Goal: Information Seeking & Learning: Check status

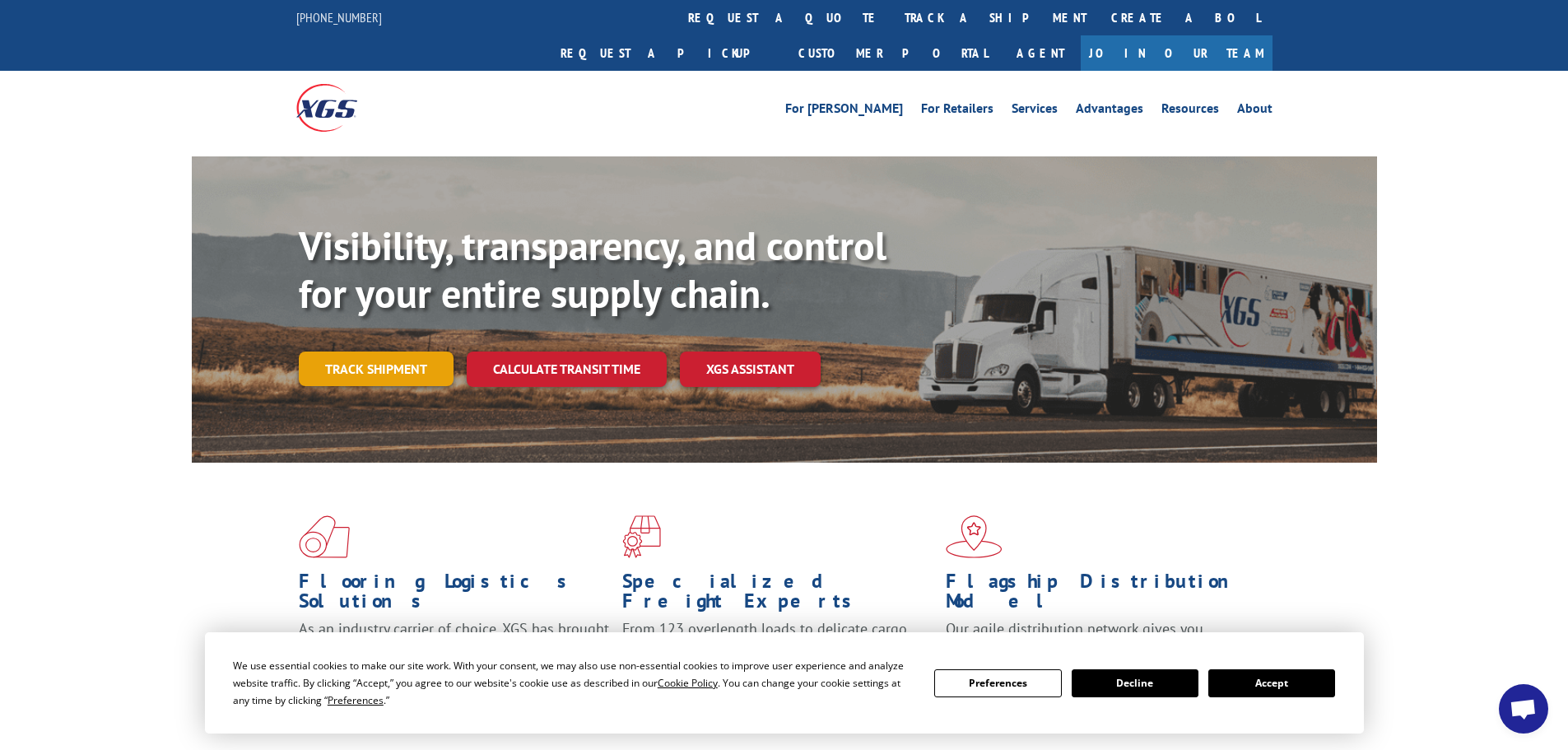
click at [374, 351] on link "Track shipment" at bounding box center [376, 368] width 155 height 34
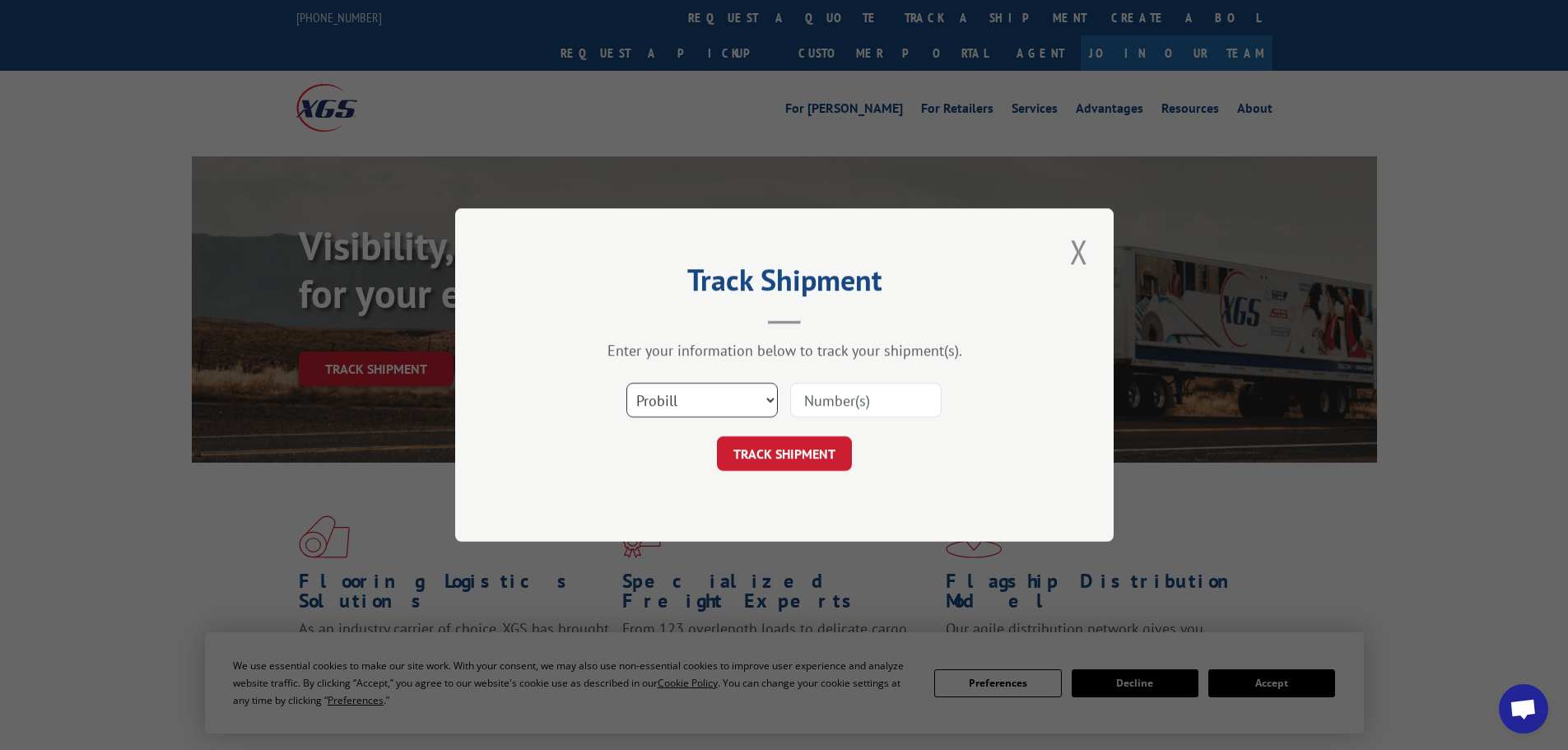
click at [670, 401] on select "Select category... Probill BOL PO" at bounding box center [702, 400] width 152 height 34
select select "bol"
click at [626, 383] on select "Select category... Probill BOL PO" at bounding box center [702, 400] width 152 height 34
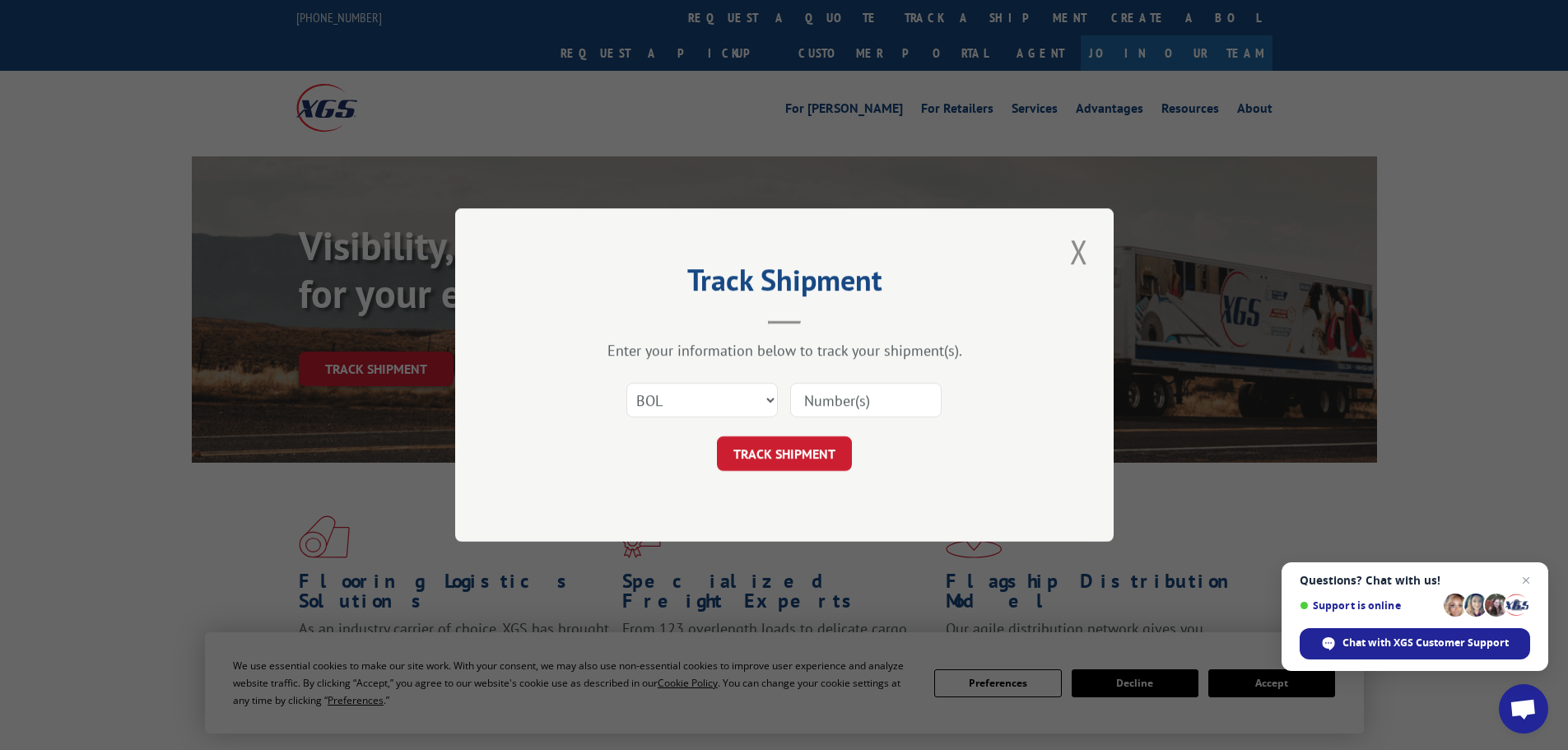
click at [826, 386] on input at bounding box center [866, 400] width 152 height 34
paste input "5956315"
type input "5956315"
click at [816, 460] on button "TRACK SHIPMENT" at bounding box center [784, 453] width 135 height 34
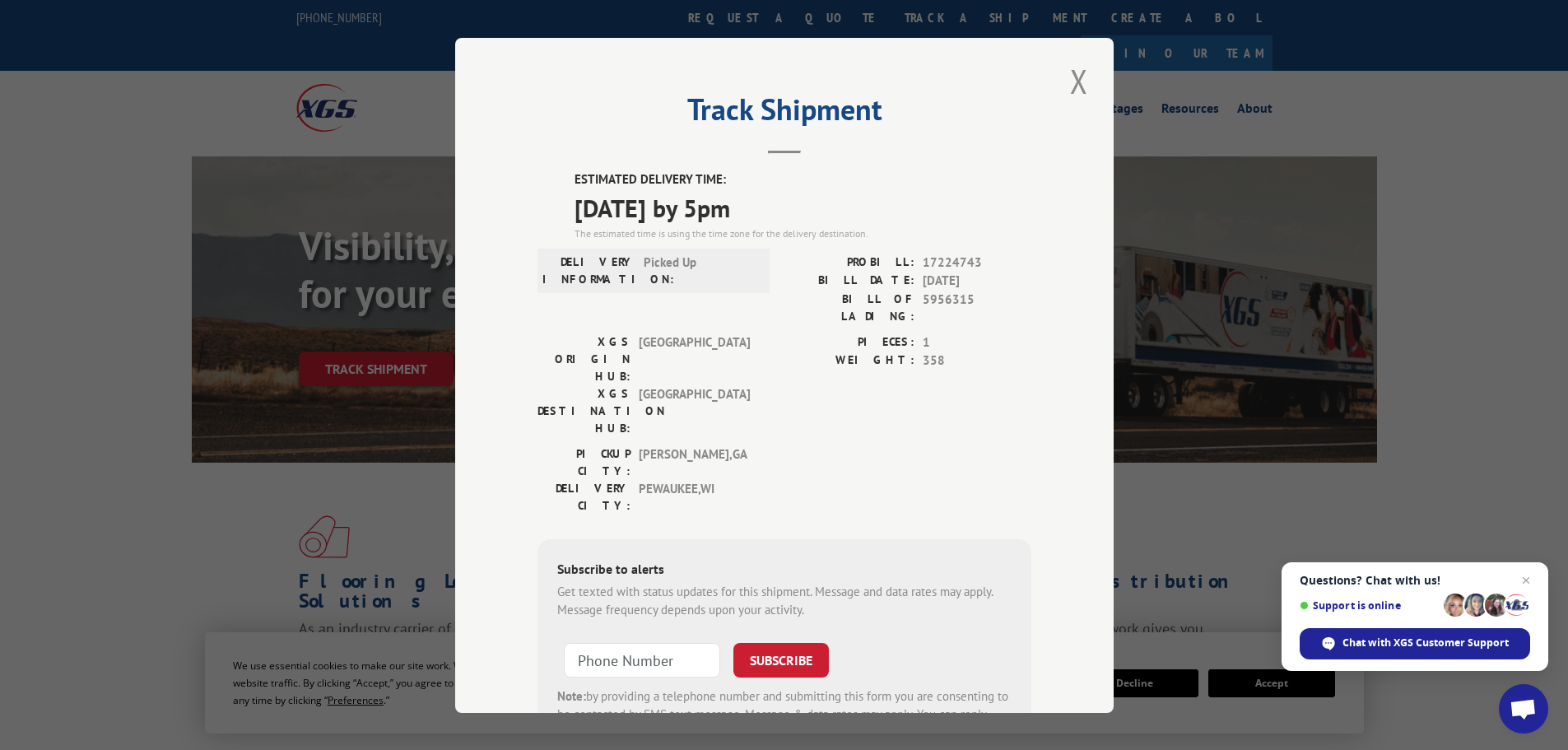
drag, startPoint x: 619, startPoint y: 174, endPoint x: 831, endPoint y: 203, distance: 214.0
click at [831, 203] on div "ESTIMATED DELIVERY TIME: [DATE] by 5pm The estimated time is using the time zon…" at bounding box center [784, 466] width 494 height 592
copy div "ESTIMATED DELIVERY TIME: [DATE] by 5pm"
click at [1080, 73] on button "Close modal" at bounding box center [1079, 81] width 28 height 46
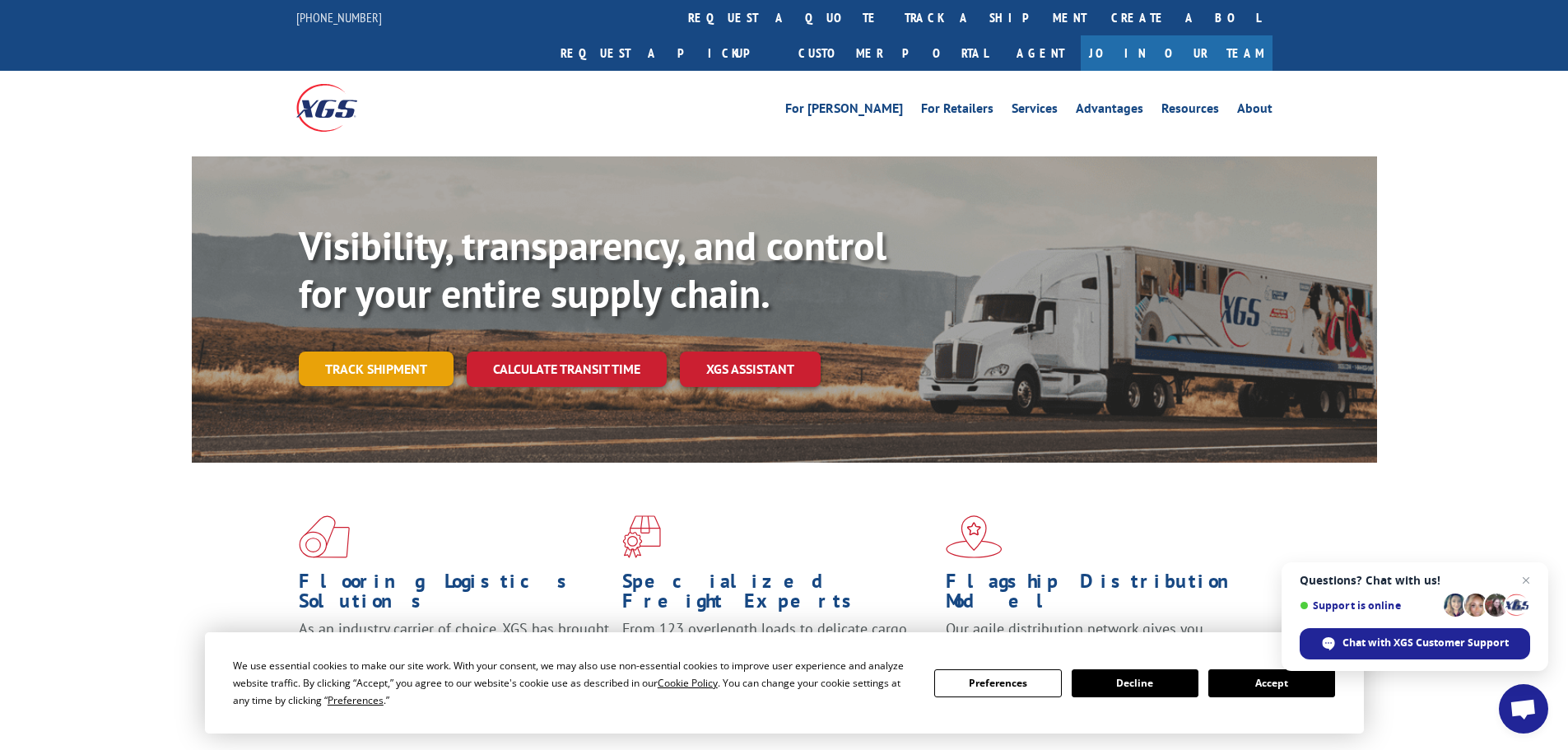
click at [366, 351] on link "Track shipment" at bounding box center [376, 368] width 155 height 34
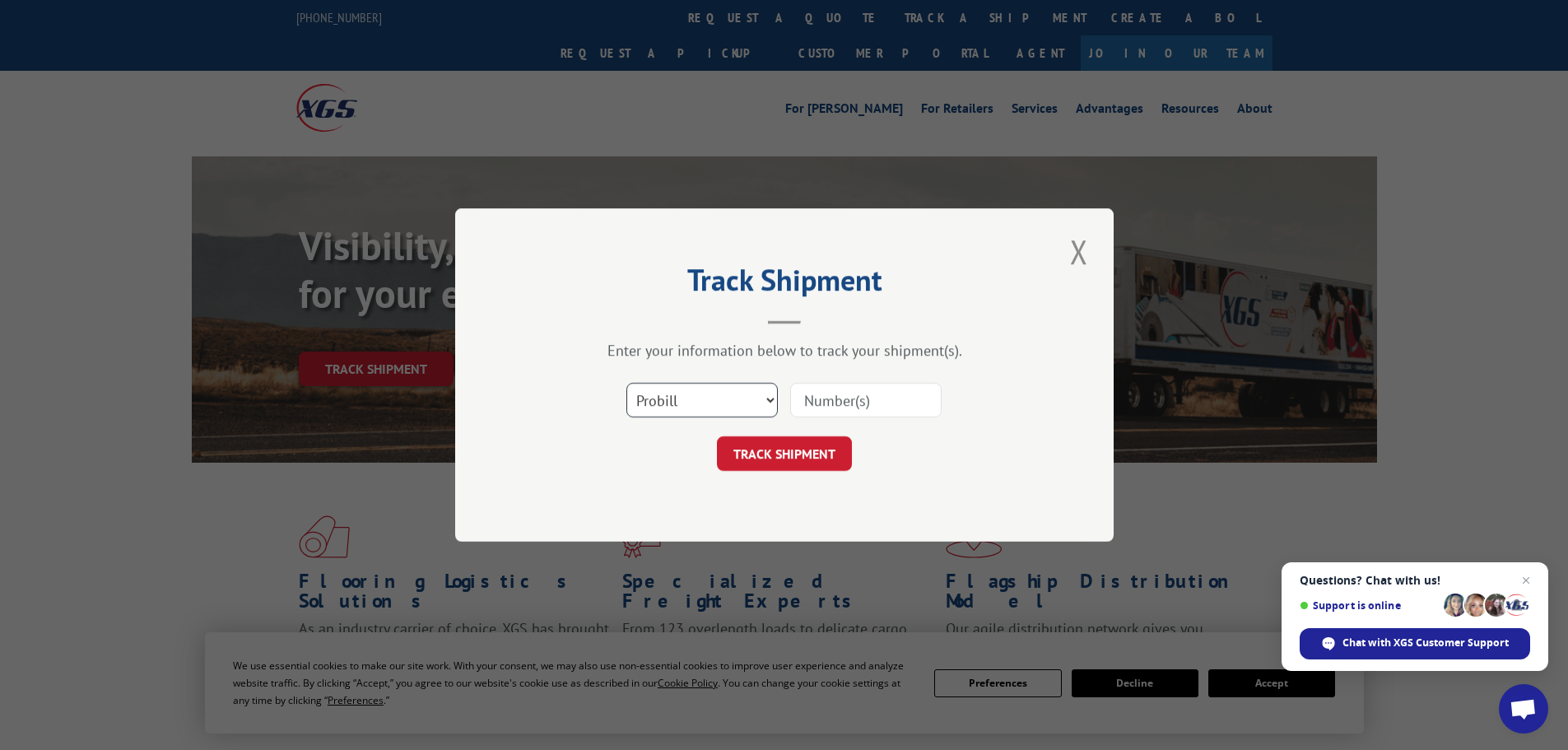
click at [699, 390] on select "Select category... Probill BOL PO" at bounding box center [702, 400] width 152 height 34
select select "bol"
click at [626, 383] on select "Select category... Probill BOL PO" at bounding box center [702, 400] width 152 height 34
click at [833, 401] on input at bounding box center [866, 400] width 152 height 34
paste input "5953108"
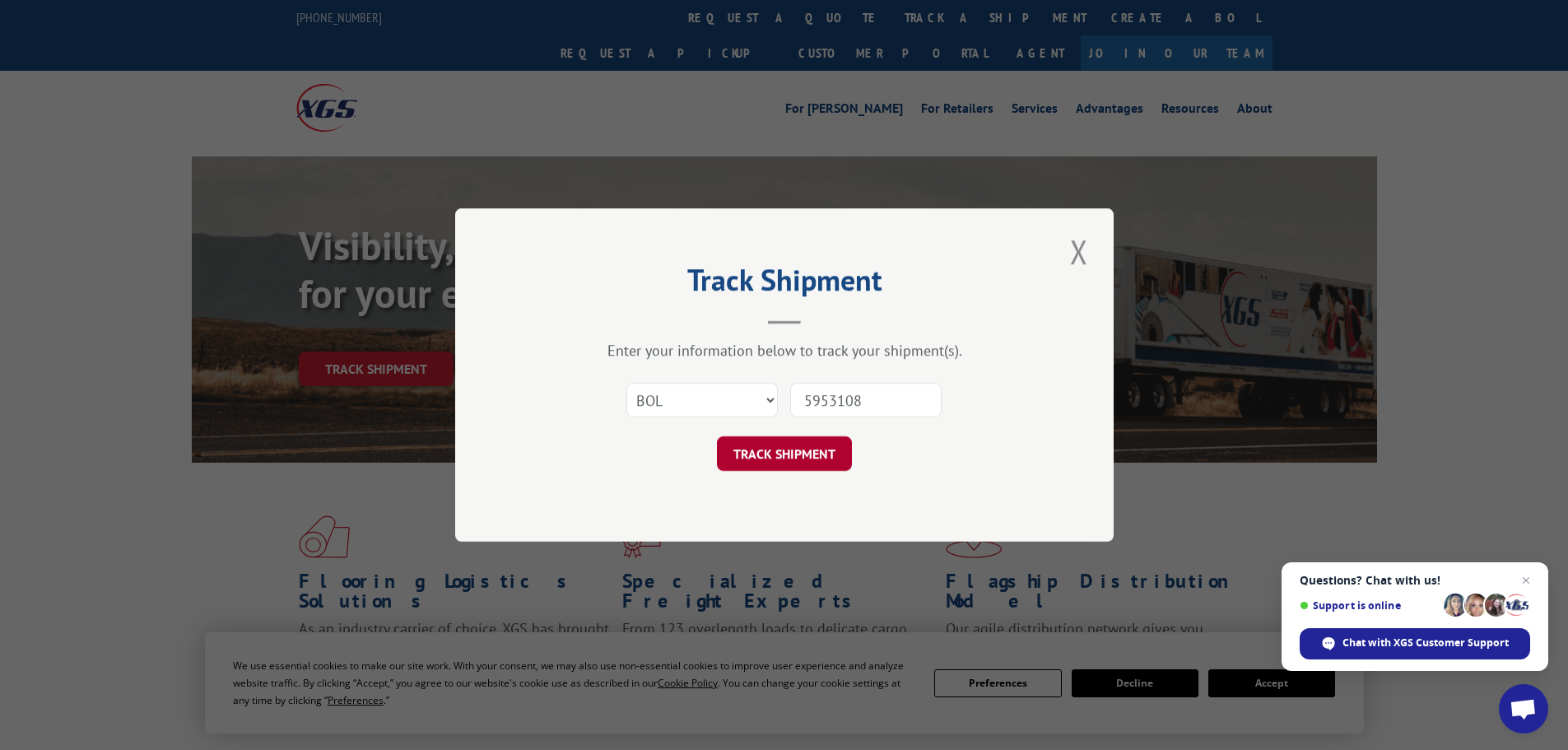
type input "5953108"
click at [789, 455] on button "TRACK SHIPMENT" at bounding box center [784, 453] width 135 height 34
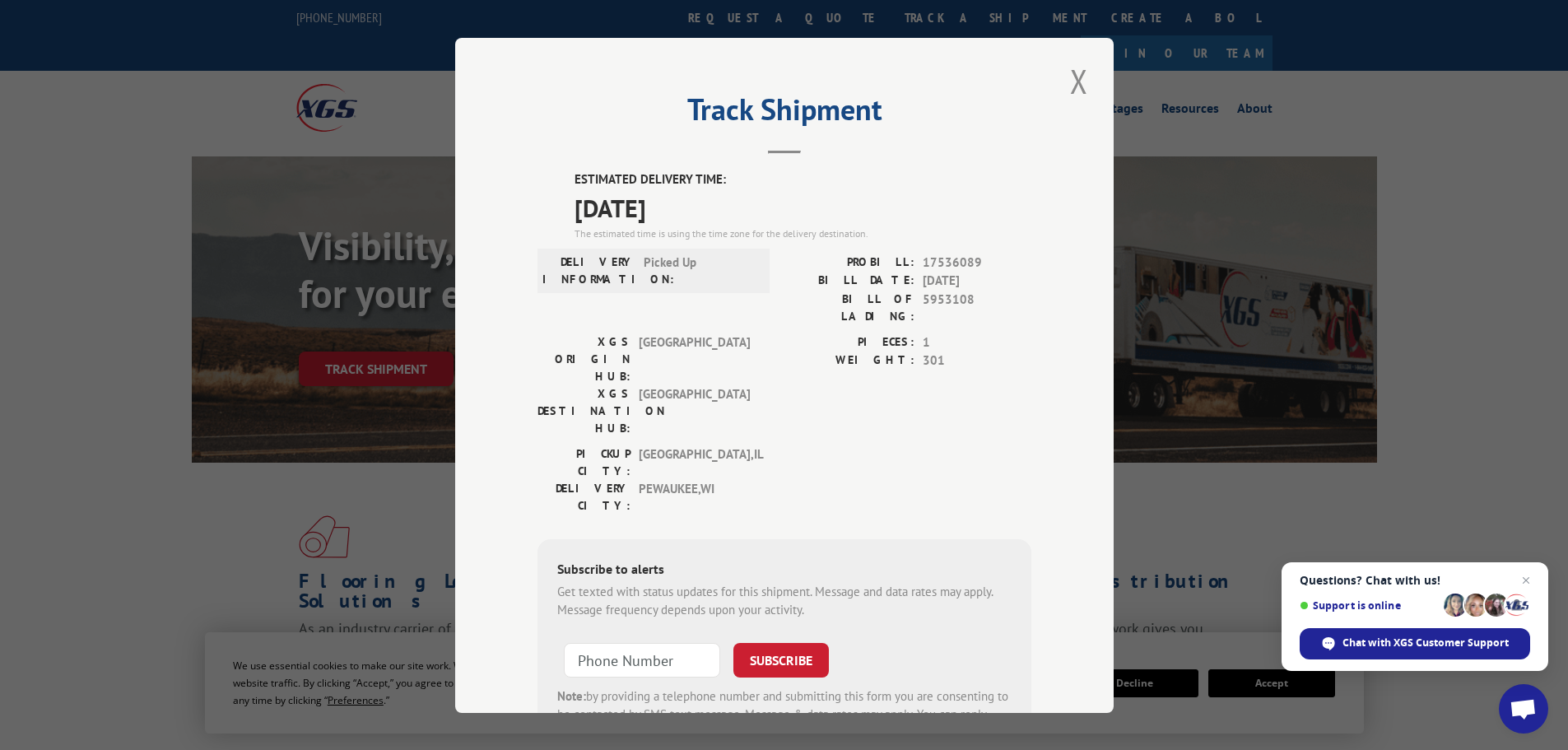
scroll to position [66, 0]
